Goal: Transaction & Acquisition: Purchase product/service

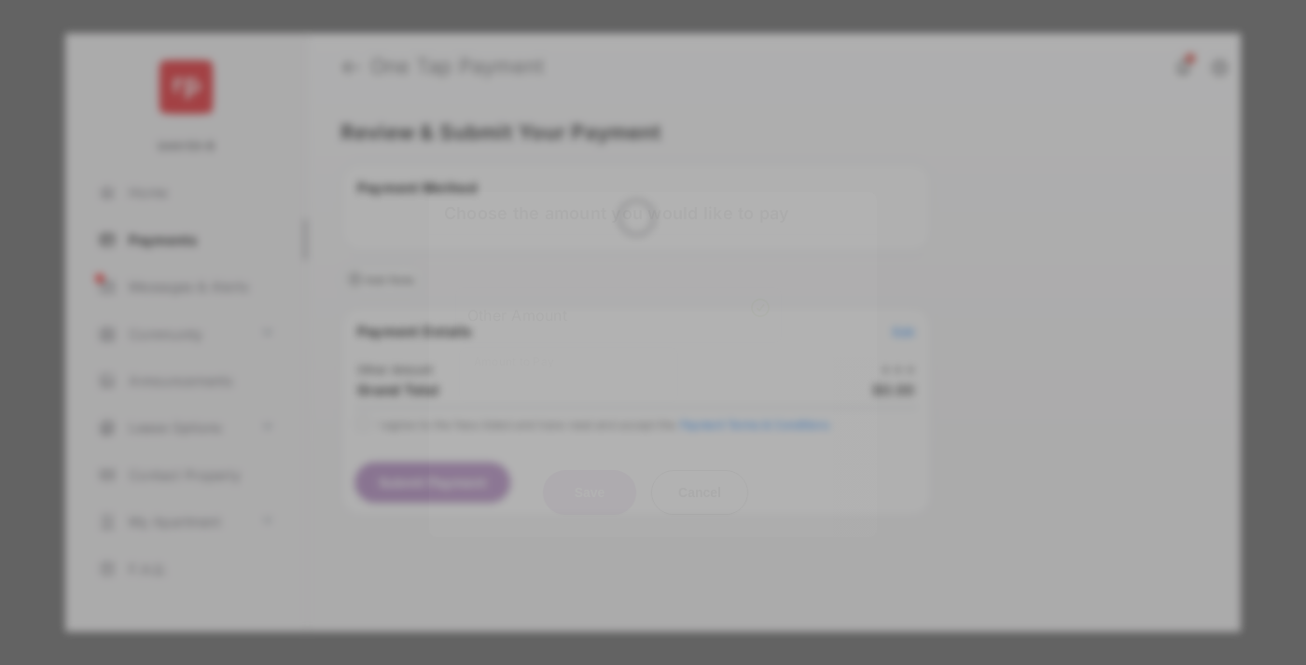
click at [619, 300] on div "Other Amount" at bounding box center [618, 316] width 302 height 32
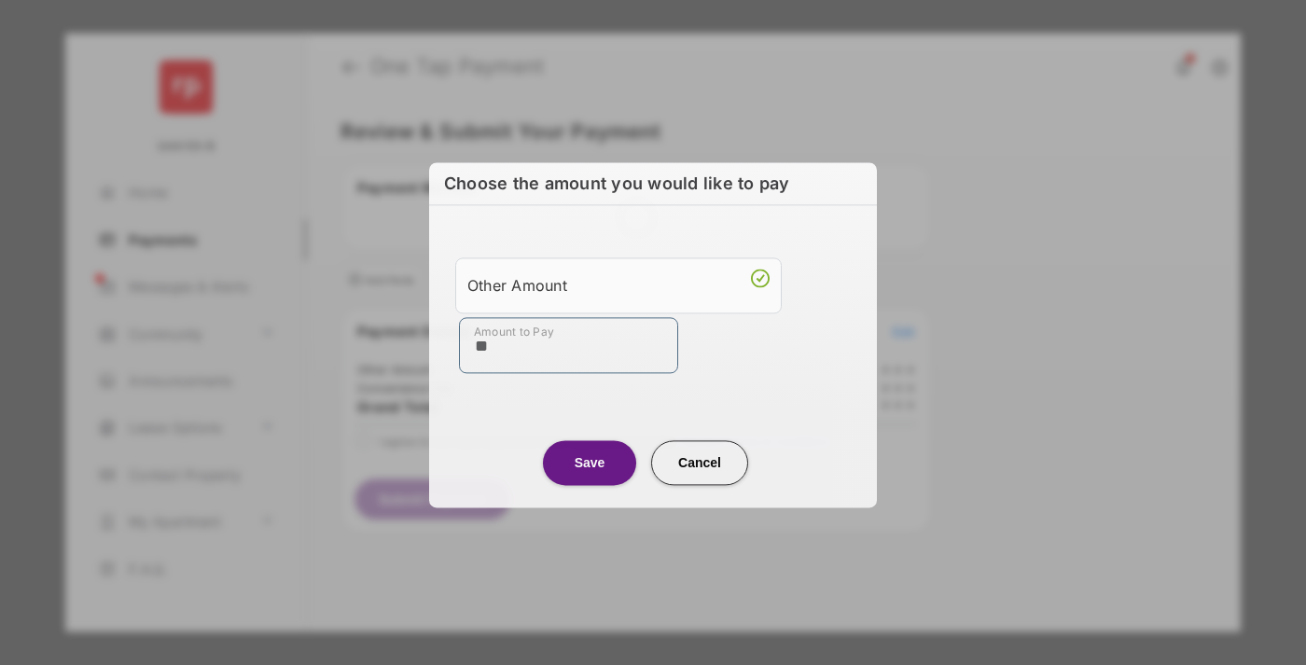
type input "**"
click at [590, 462] on button "Save" at bounding box center [589, 462] width 93 height 45
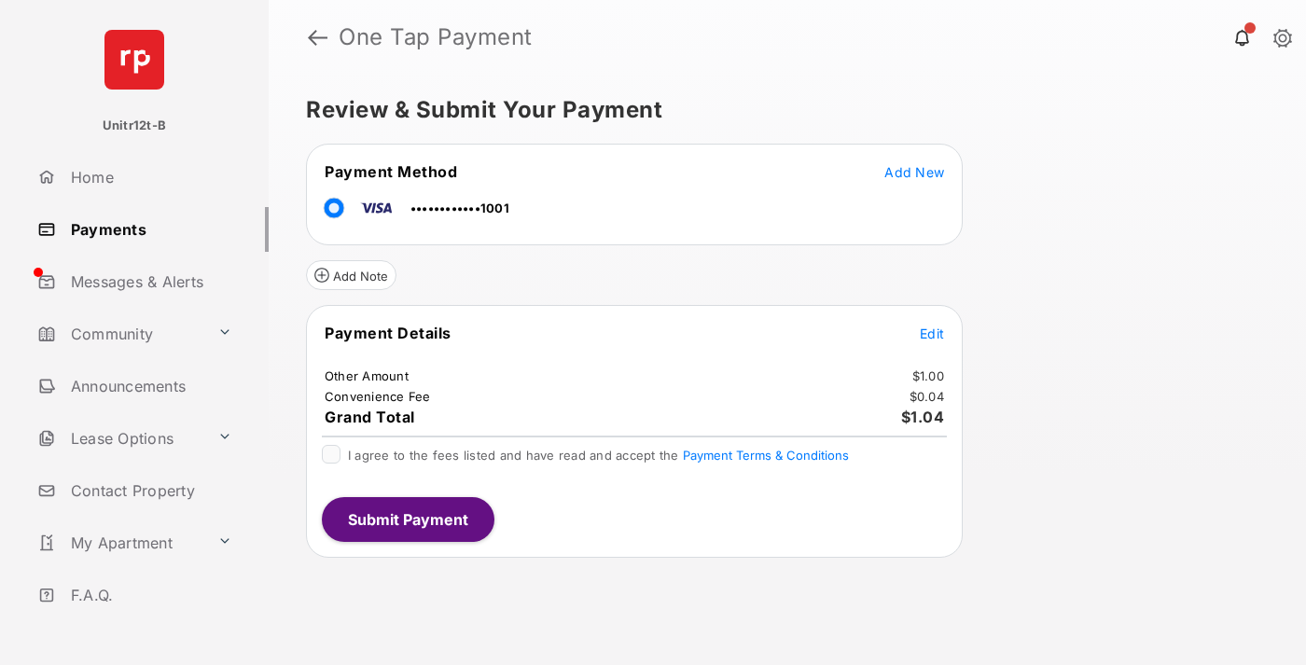
click at [932, 333] on span "Edit" at bounding box center [932, 334] width 24 height 16
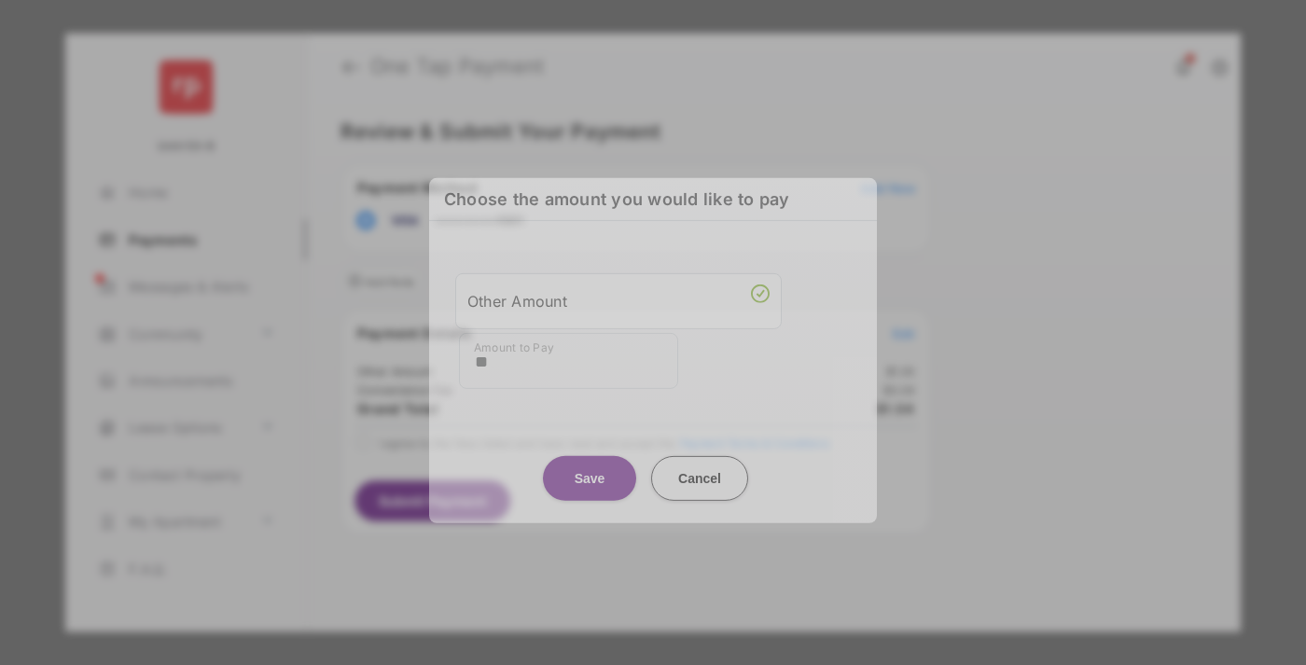
click at [590, 463] on button "Save" at bounding box center [589, 477] width 93 height 45
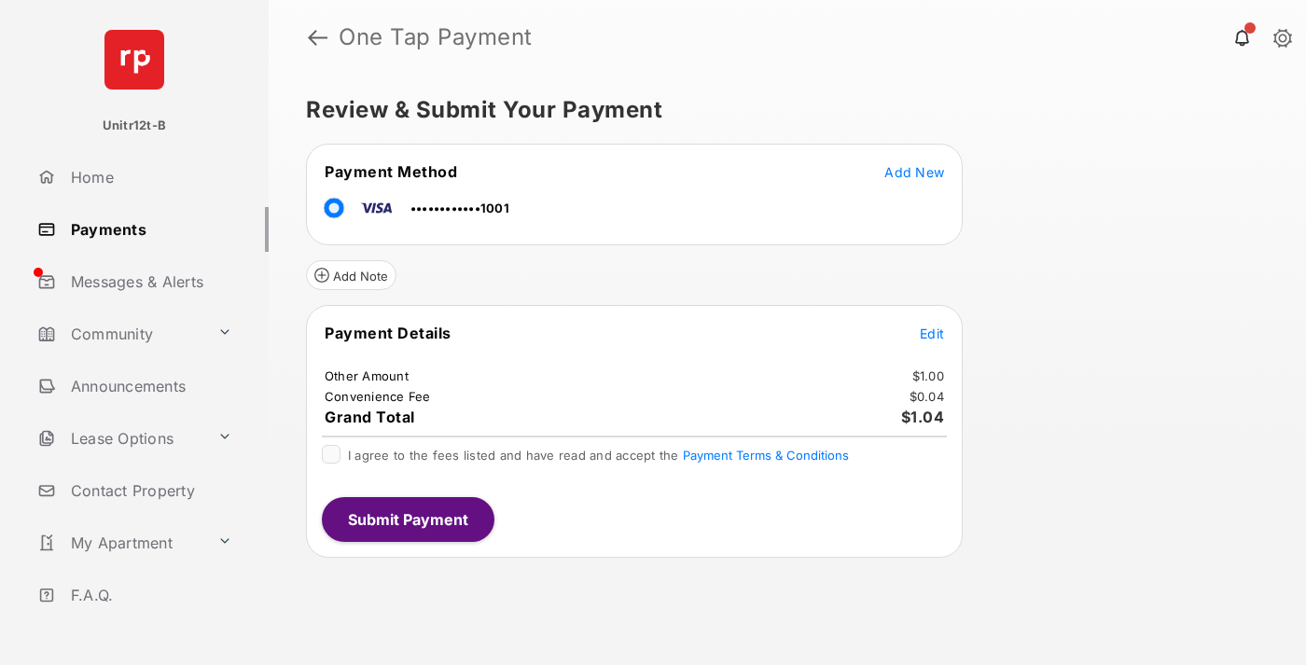
click at [407, 519] on button "Submit Payment" at bounding box center [408, 519] width 173 height 45
